Goal: Task Accomplishment & Management: Manage account settings

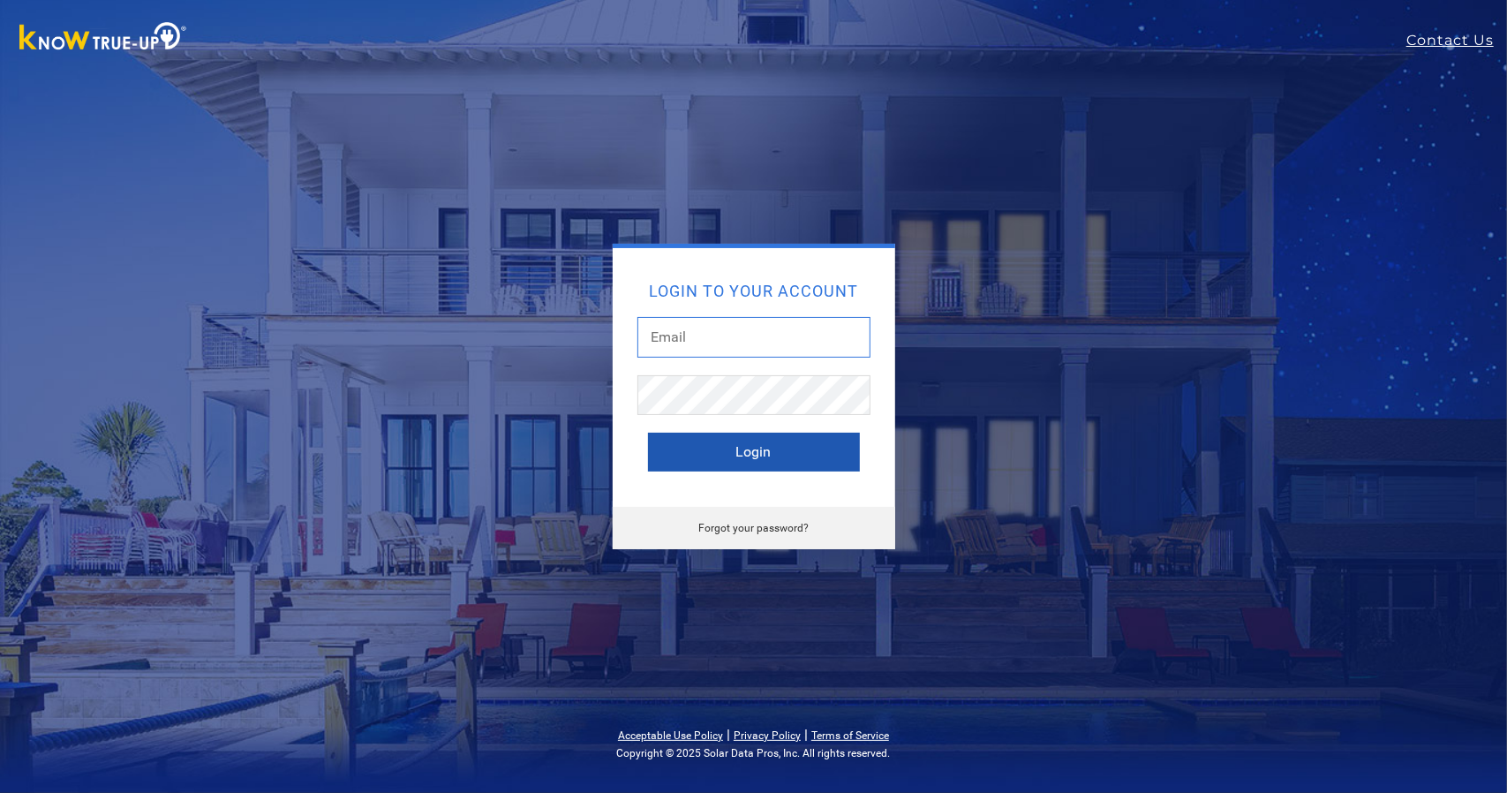
type input "[EMAIL_ADDRESS][DOMAIN_NAME]"
click at [780, 441] on button "Login" at bounding box center [754, 452] width 212 height 39
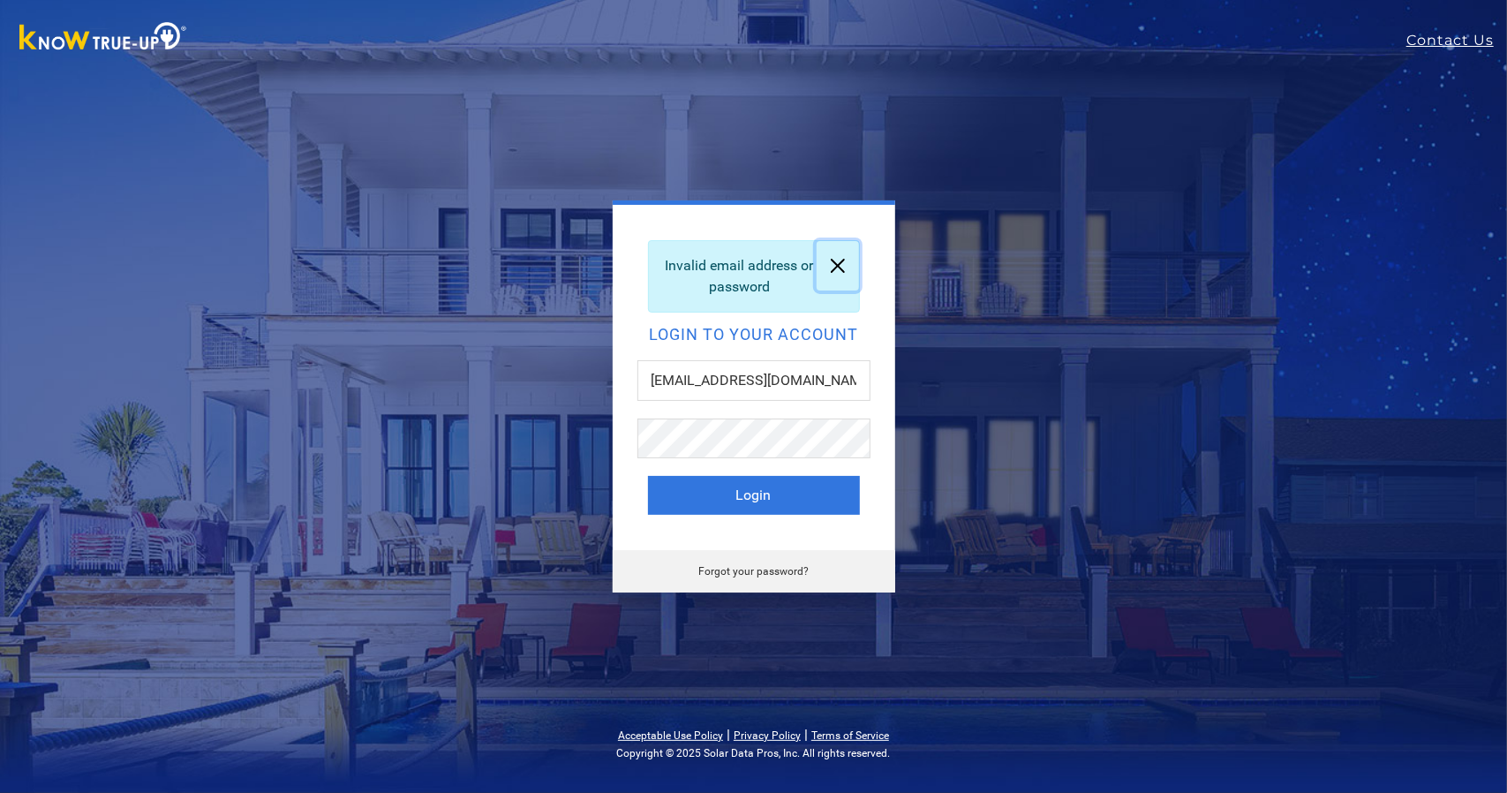
click at [833, 265] on link at bounding box center [838, 265] width 42 height 49
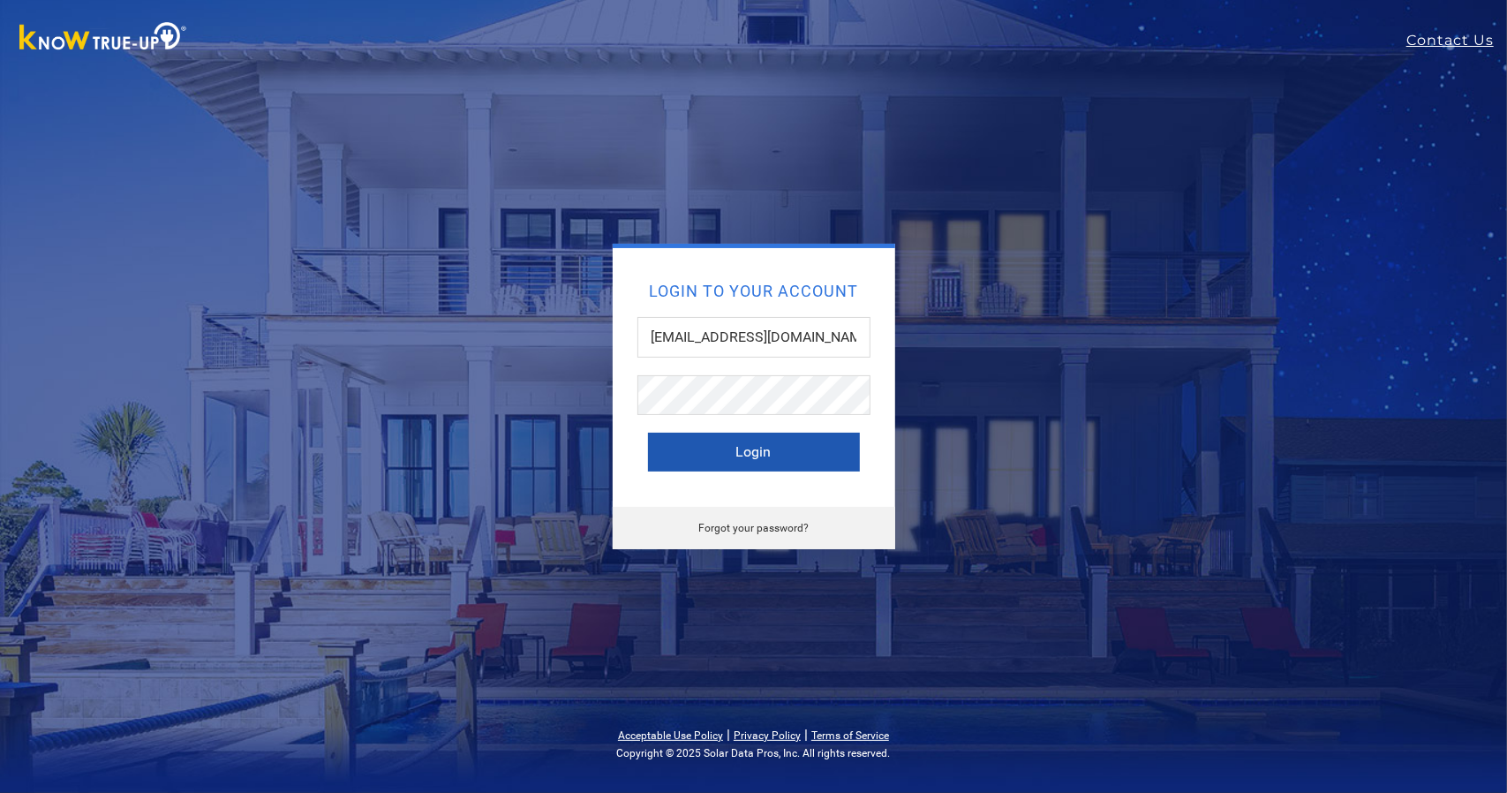
click at [750, 444] on button "Login" at bounding box center [754, 452] width 212 height 39
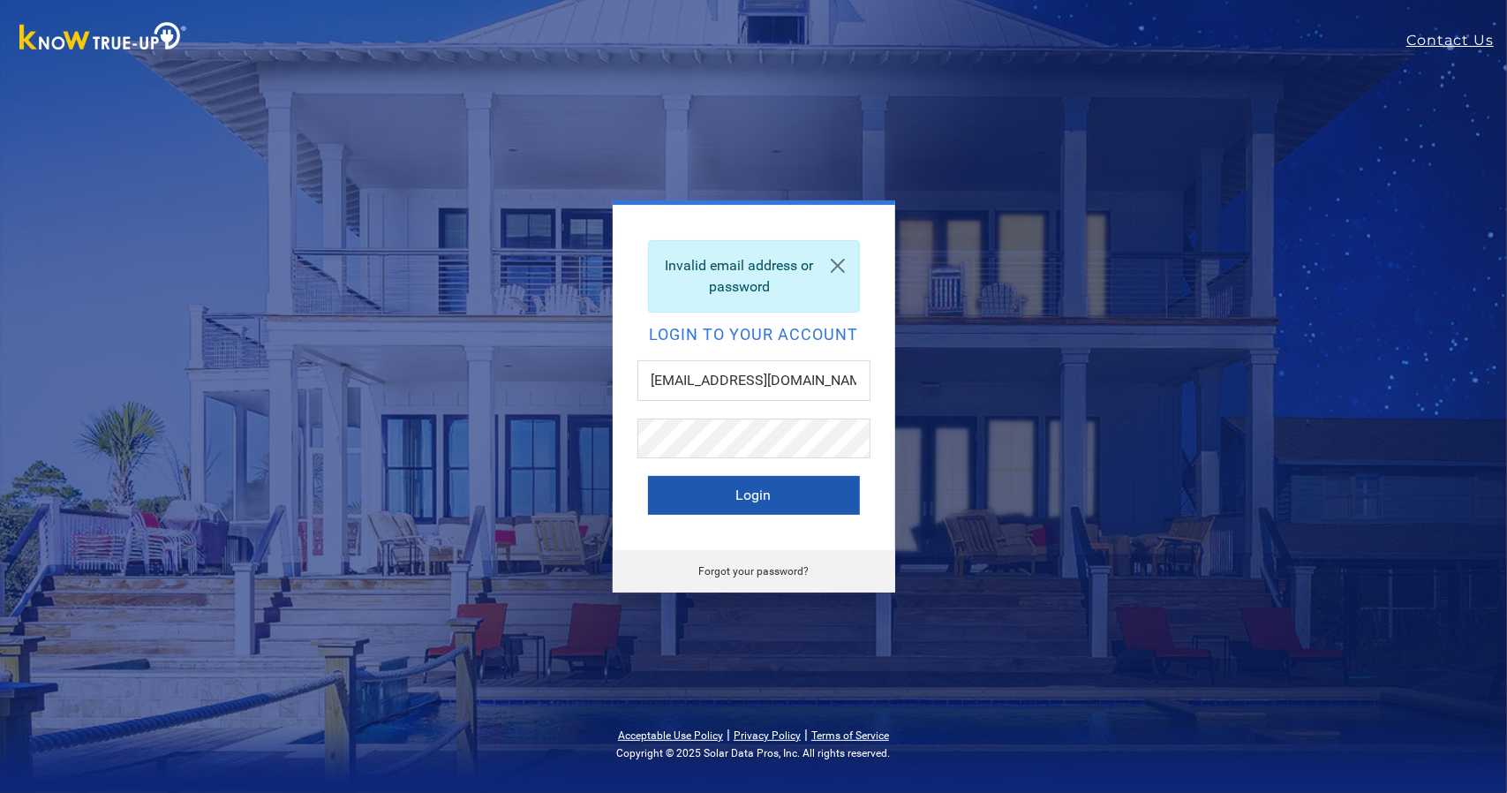
click at [767, 485] on button "Login" at bounding box center [754, 495] width 212 height 39
click at [743, 572] on link "Forgot your password?" at bounding box center [753, 571] width 110 height 12
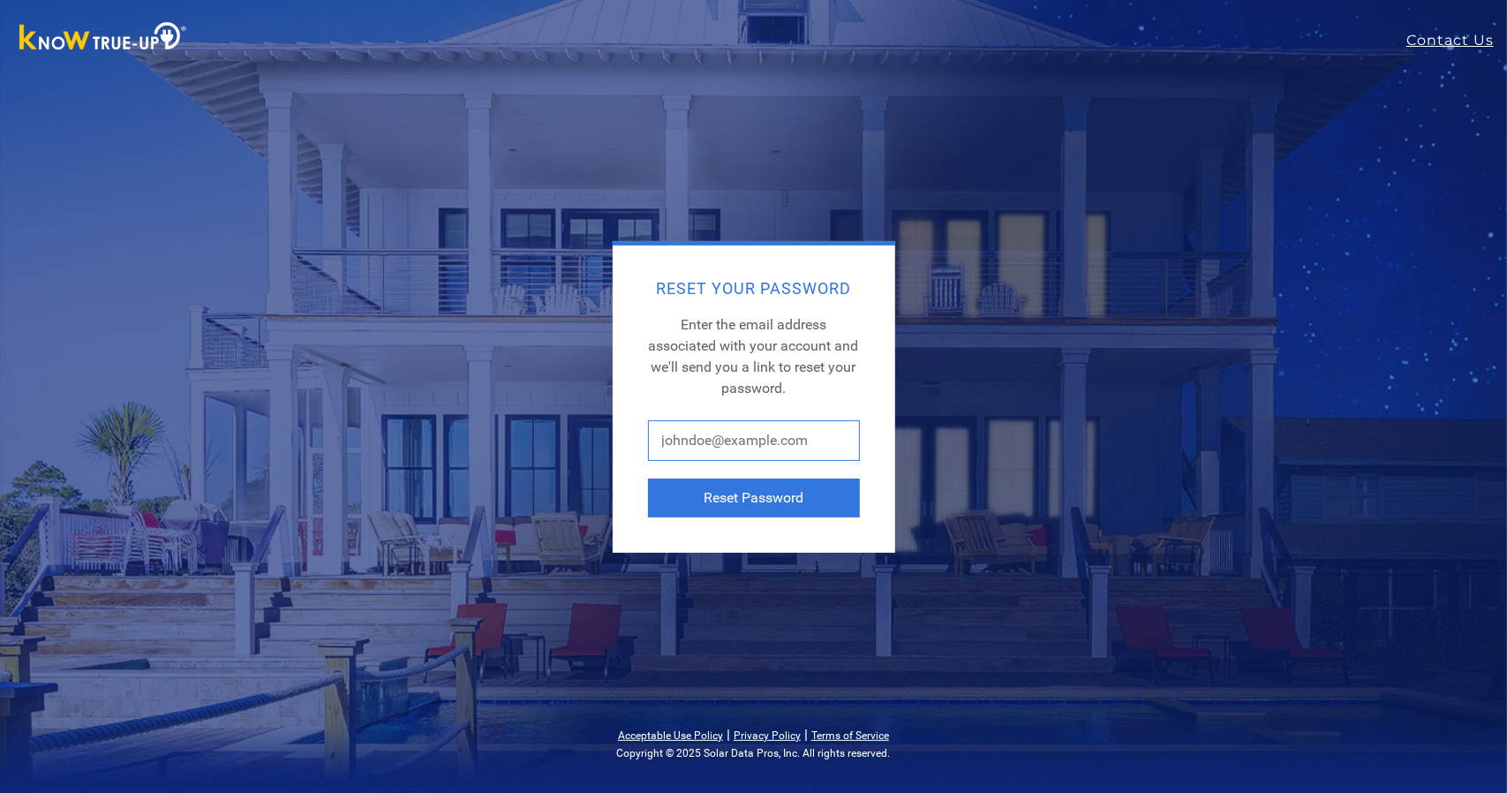
click at [709, 453] on input "text" at bounding box center [754, 440] width 212 height 41
type input "[EMAIL_ADDRESS][DOMAIN_NAME]"
click at [757, 490] on button "Reset Password" at bounding box center [754, 497] width 212 height 39
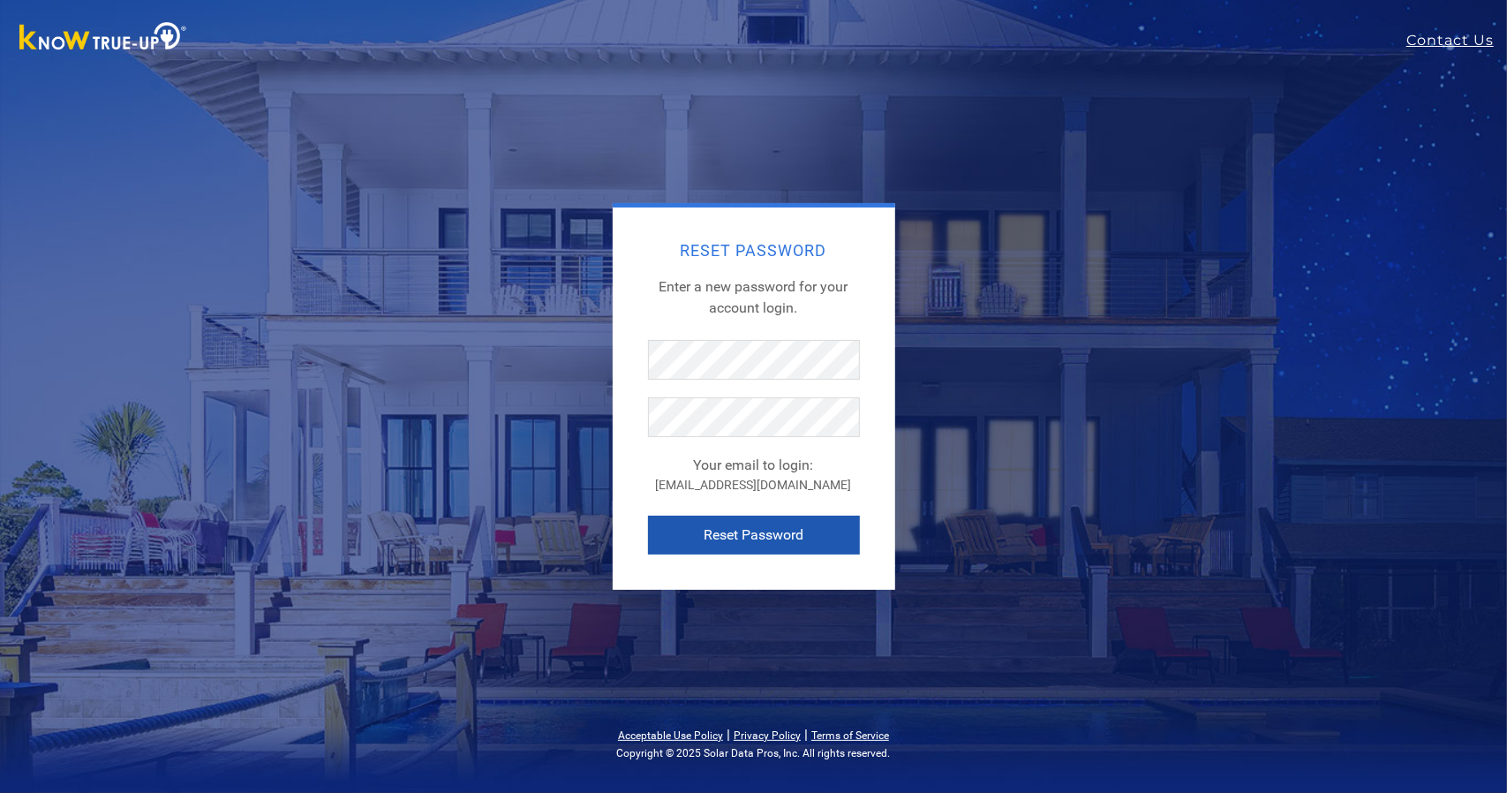
click at [744, 539] on button "Reset Password" at bounding box center [754, 535] width 212 height 39
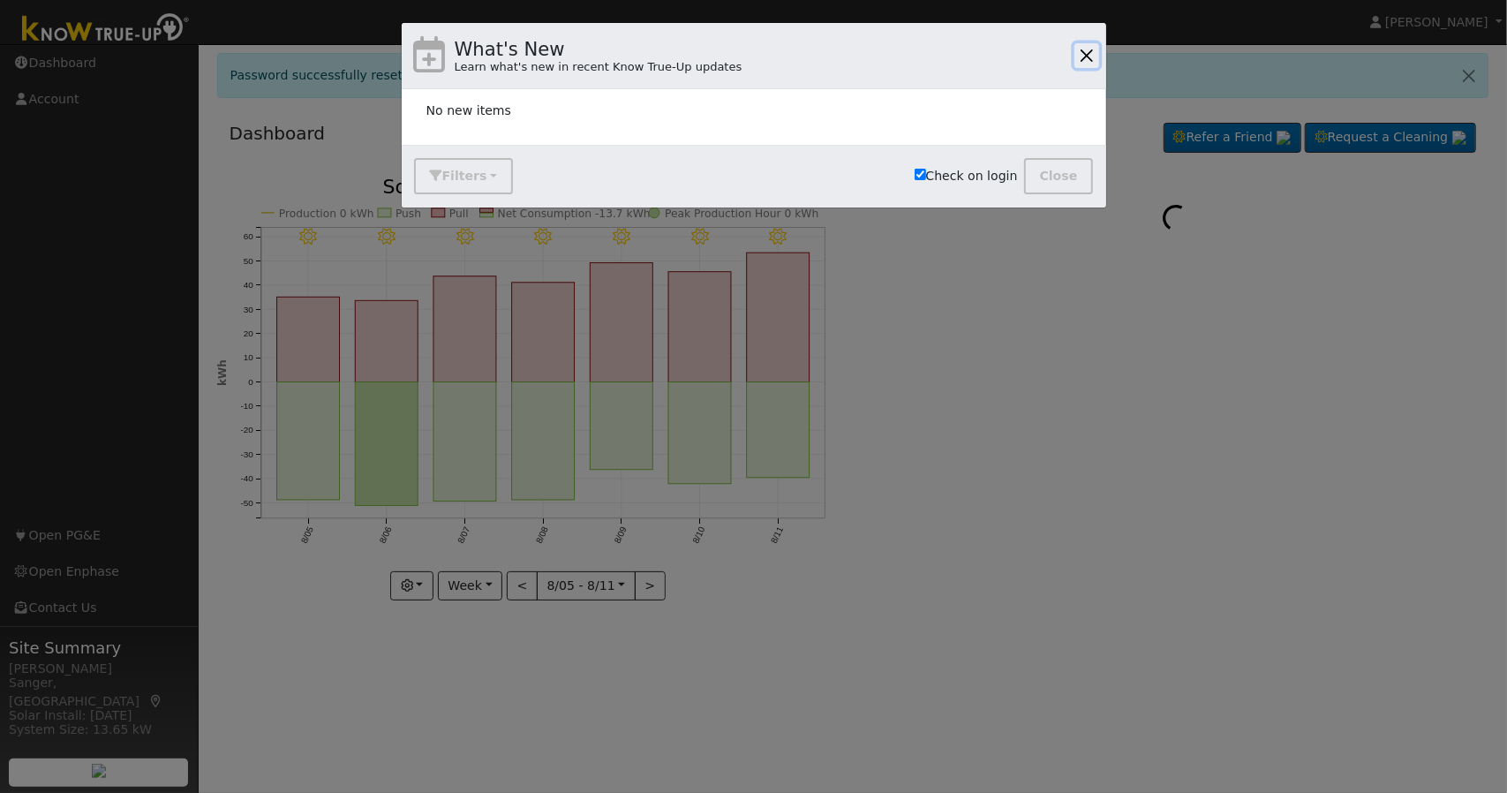
click at [1093, 60] on button "button" at bounding box center [1086, 55] width 25 height 25
